Goal: Information Seeking & Learning: Learn about a topic

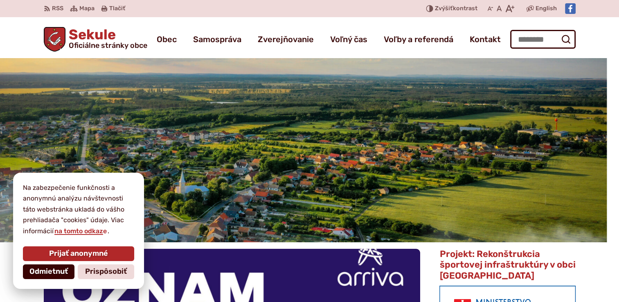
click at [42, 271] on span "Odmietnuť" at bounding box center [48, 271] width 38 height 9
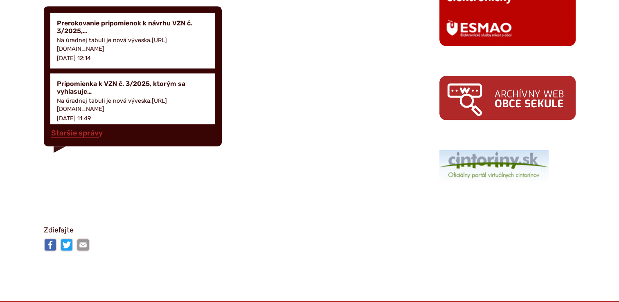
scroll to position [1245, 0]
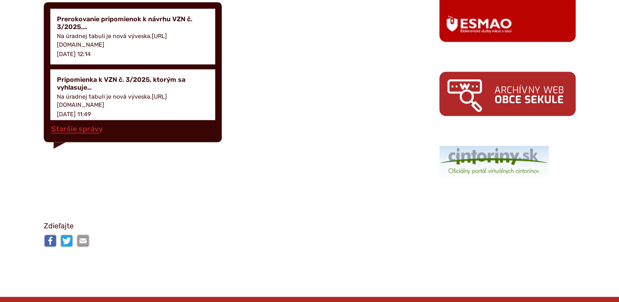
click at [504, 146] on img at bounding box center [494, 161] width 109 height 31
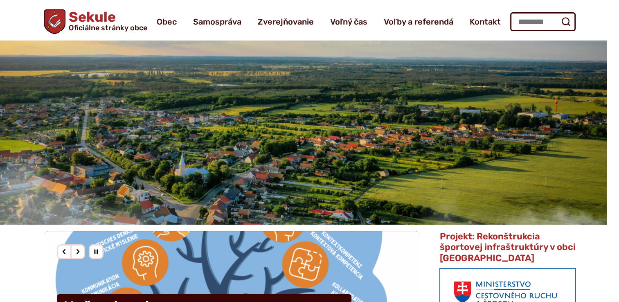
scroll to position [0, 0]
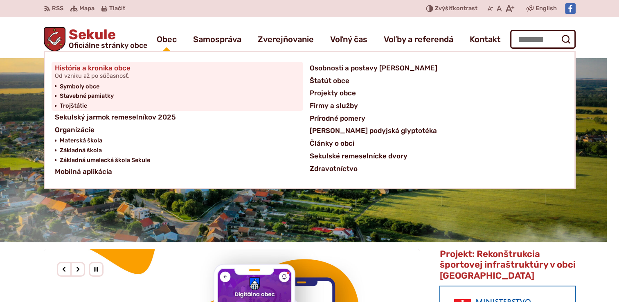
click at [126, 66] on span "História a kronika obce Od vzniku až po súčasnosť." at bounding box center [93, 72] width 76 height 20
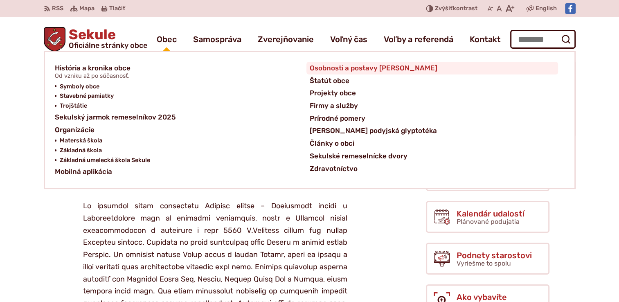
click at [323, 67] on span "Osobnosti a postavy [PERSON_NAME]" at bounding box center [374, 68] width 128 height 13
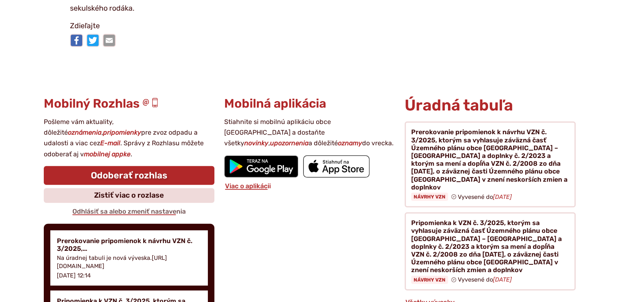
scroll to position [2470, 0]
